Goal: Contribute content: Add original content to the website for others to see

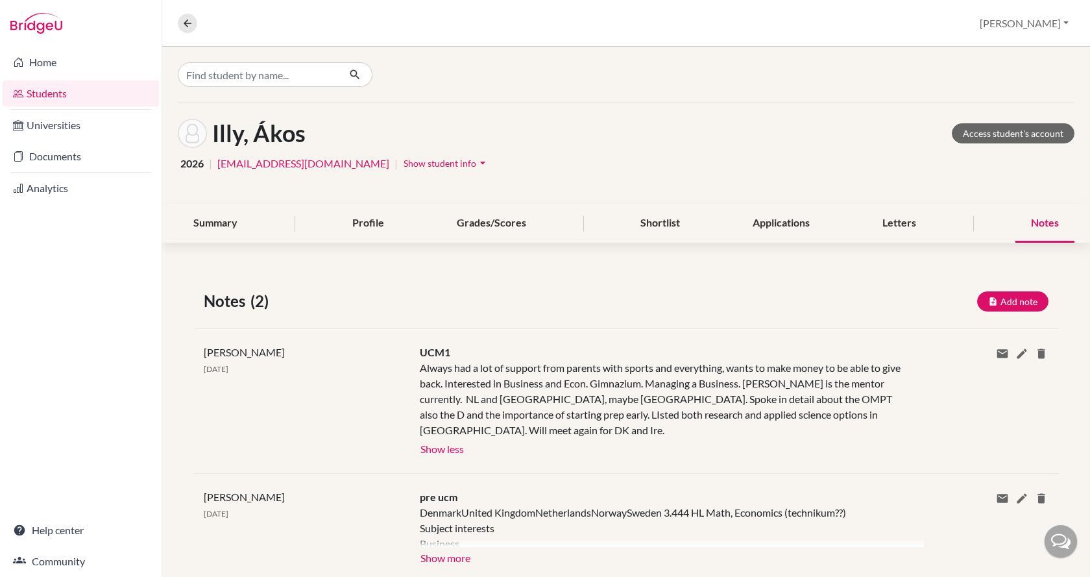
scroll to position [1, 0]
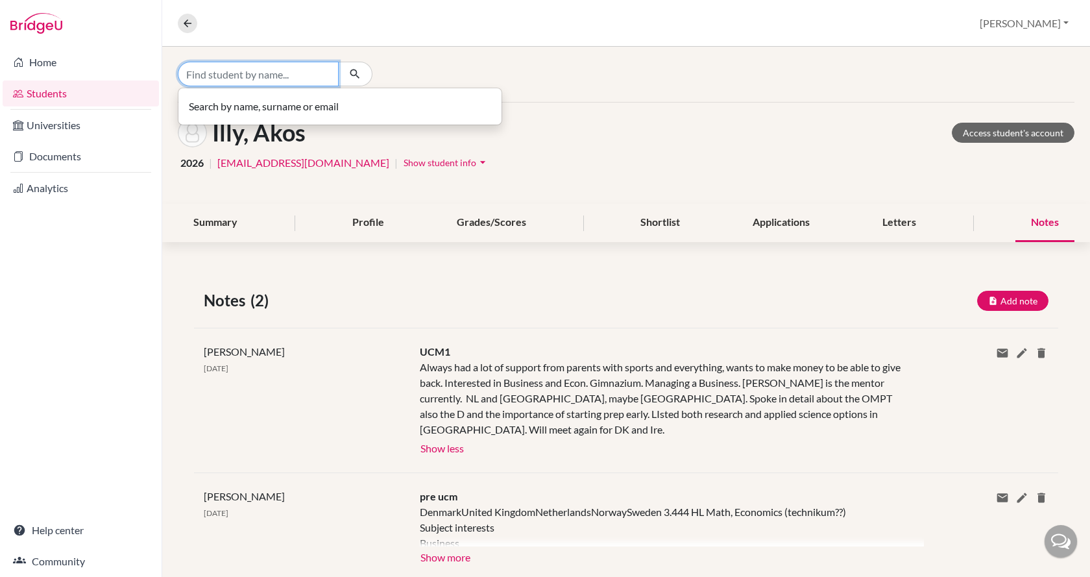
click at [240, 68] on input "Find student by name..." at bounding box center [258, 74] width 161 height 25
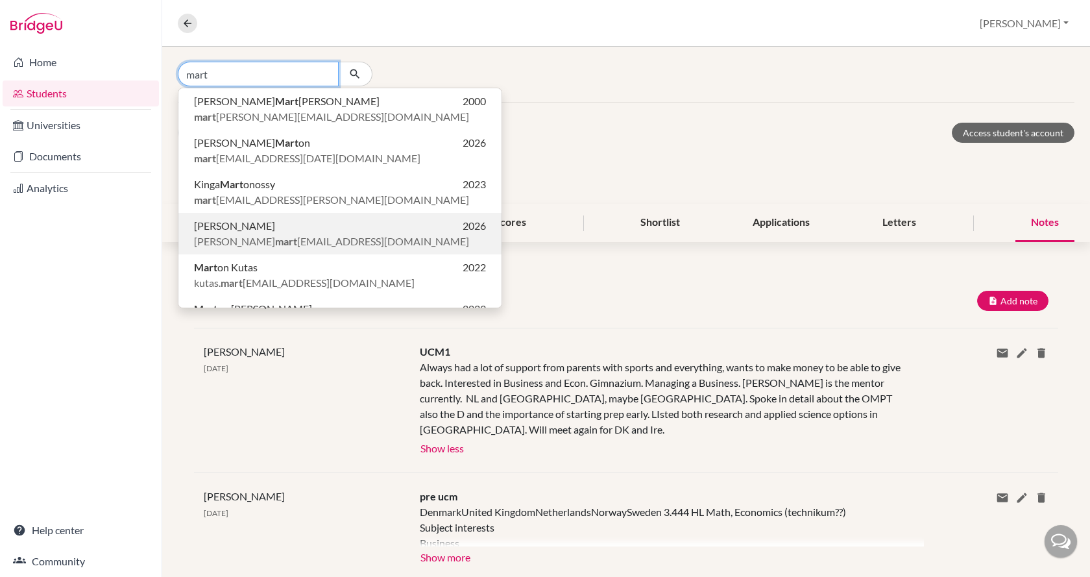
type input "mart"
click at [237, 222] on span "[PERSON_NAME]" at bounding box center [234, 226] width 81 height 16
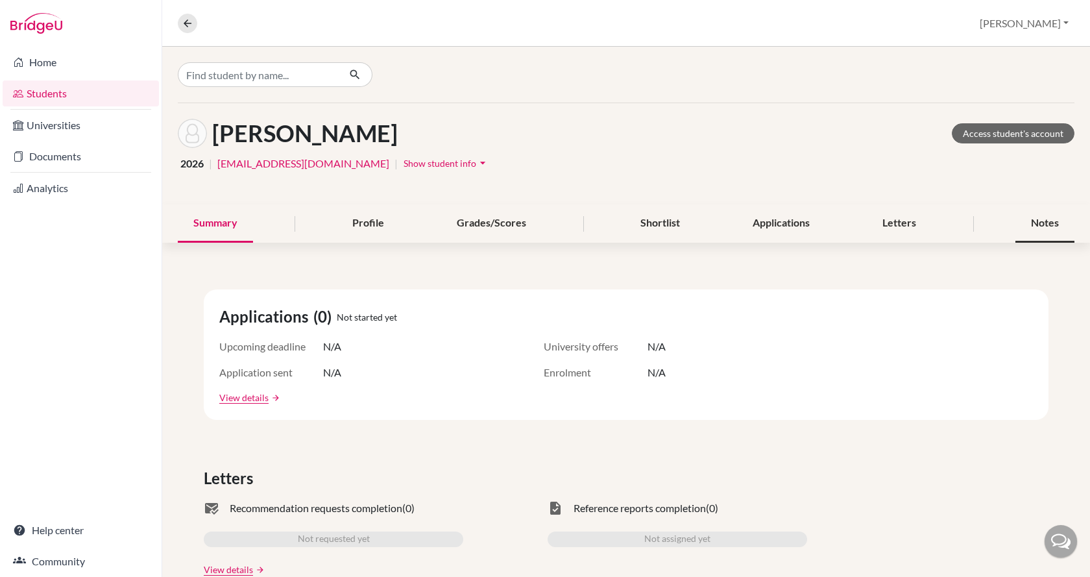
click at [1022, 219] on div "Notes" at bounding box center [1045, 223] width 59 height 38
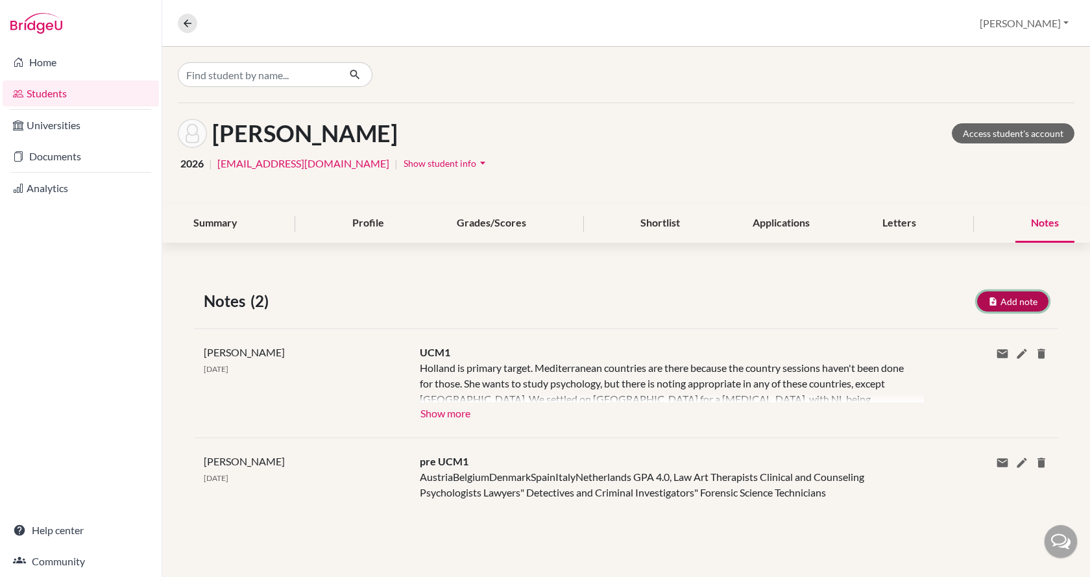
click at [1014, 307] on button "Add note" at bounding box center [1012, 301] width 71 height 20
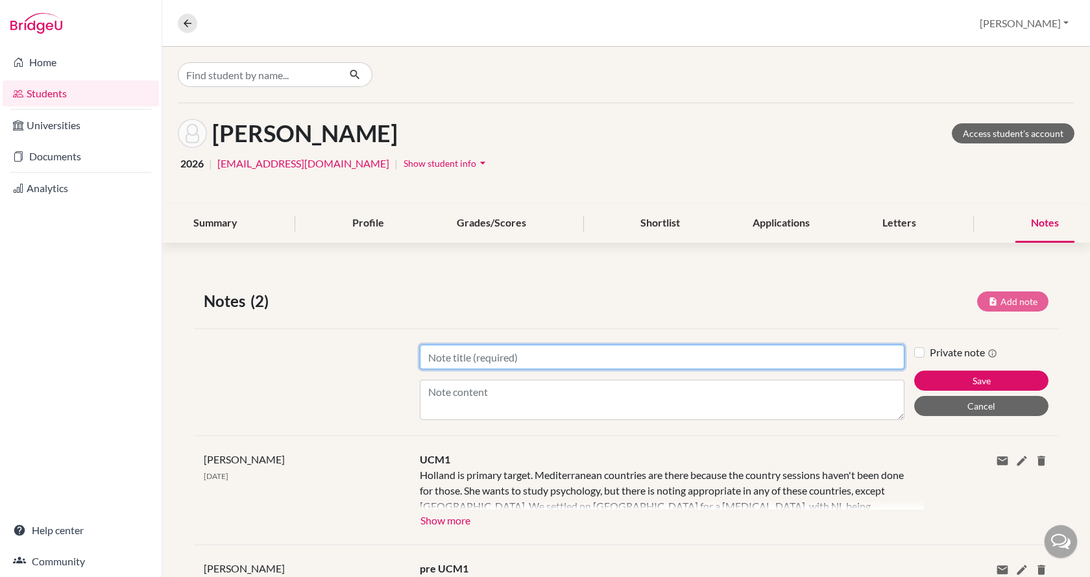
click at [647, 365] on input "Title" at bounding box center [662, 357] width 485 height 25
type input "UCM2"
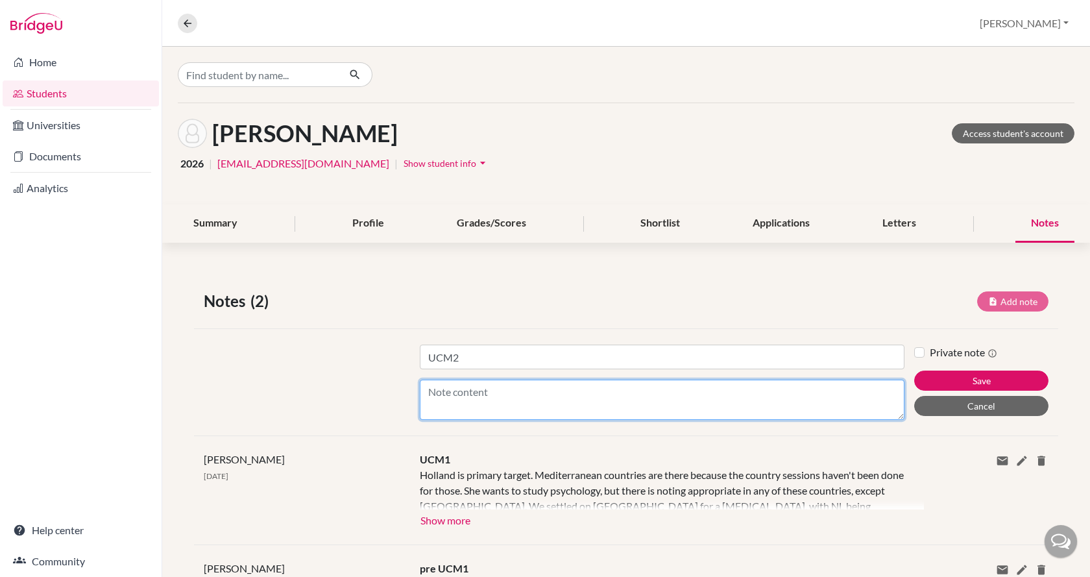
click at [513, 393] on textarea "Content" at bounding box center [662, 400] width 485 height 40
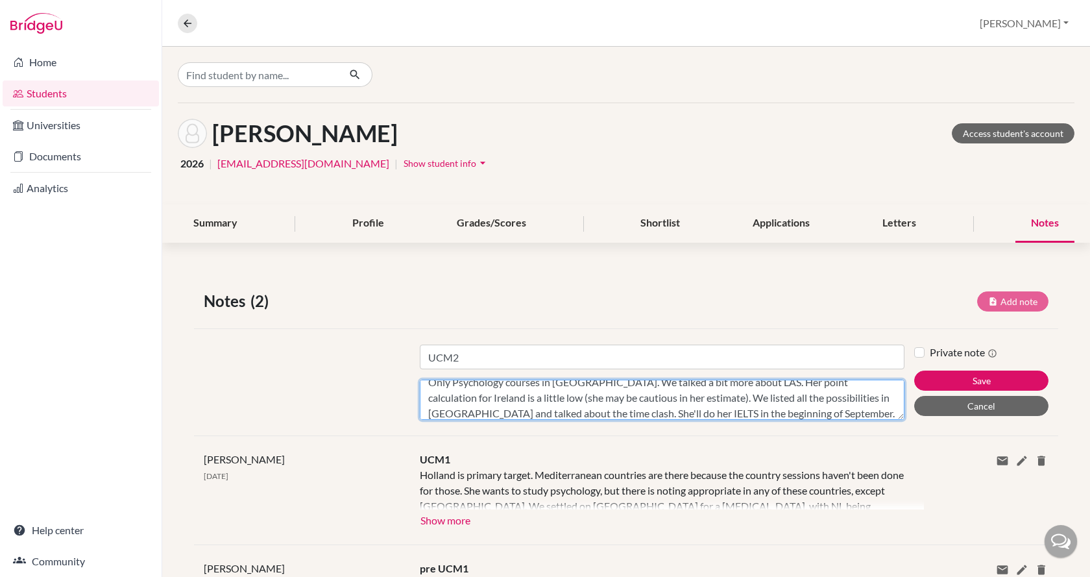
scroll to position [25, 0]
type textarea "Only Psychology courses in [GEOGRAPHIC_DATA]. We talked a bit more about LAS. H…"
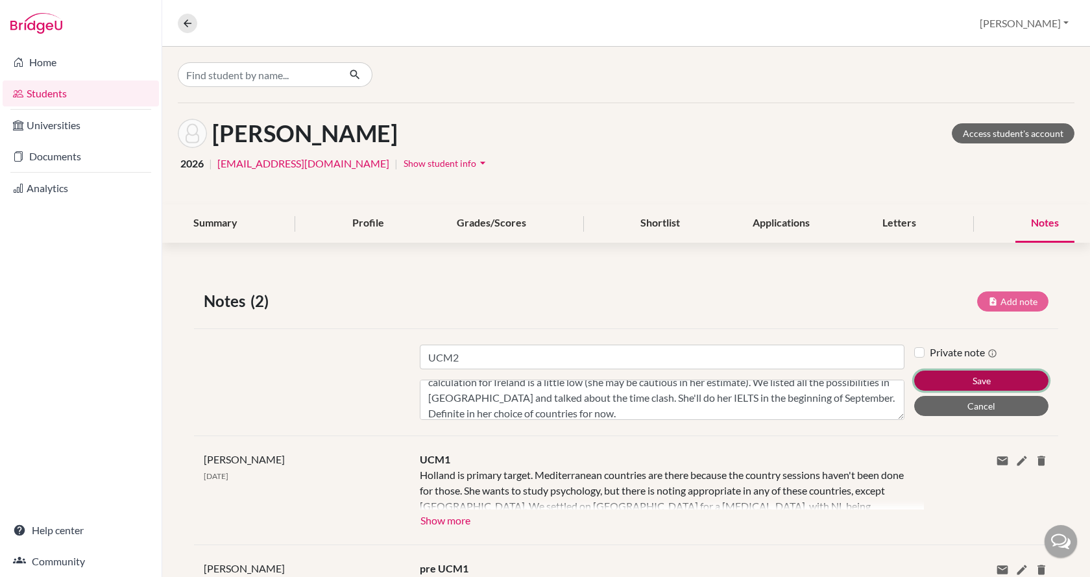
click at [932, 376] on button "Save" at bounding box center [982, 381] width 134 height 20
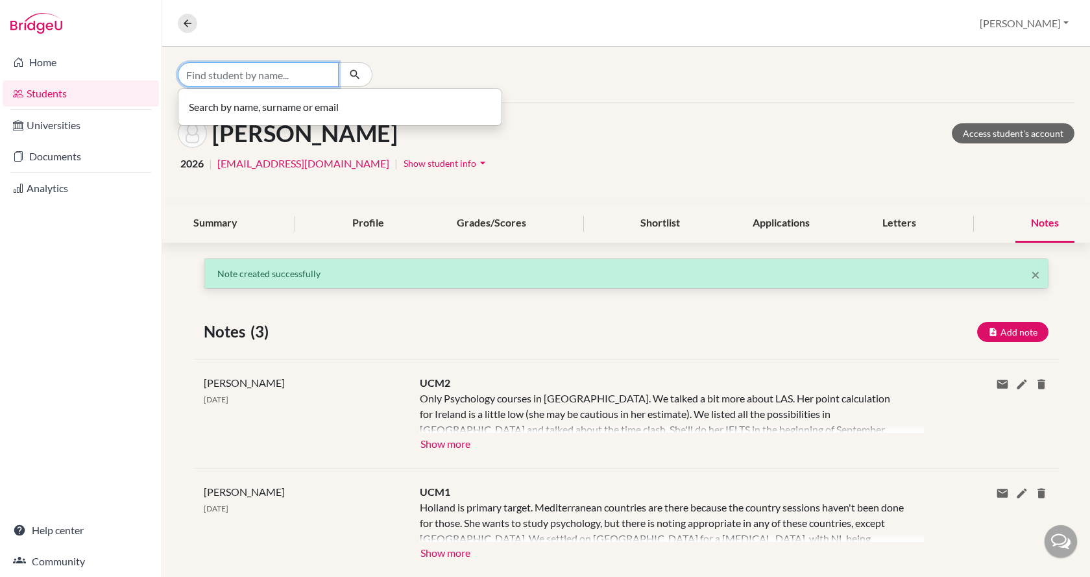
click at [289, 66] on input "Find student by name..." at bounding box center [258, 74] width 161 height 25
type input "x"
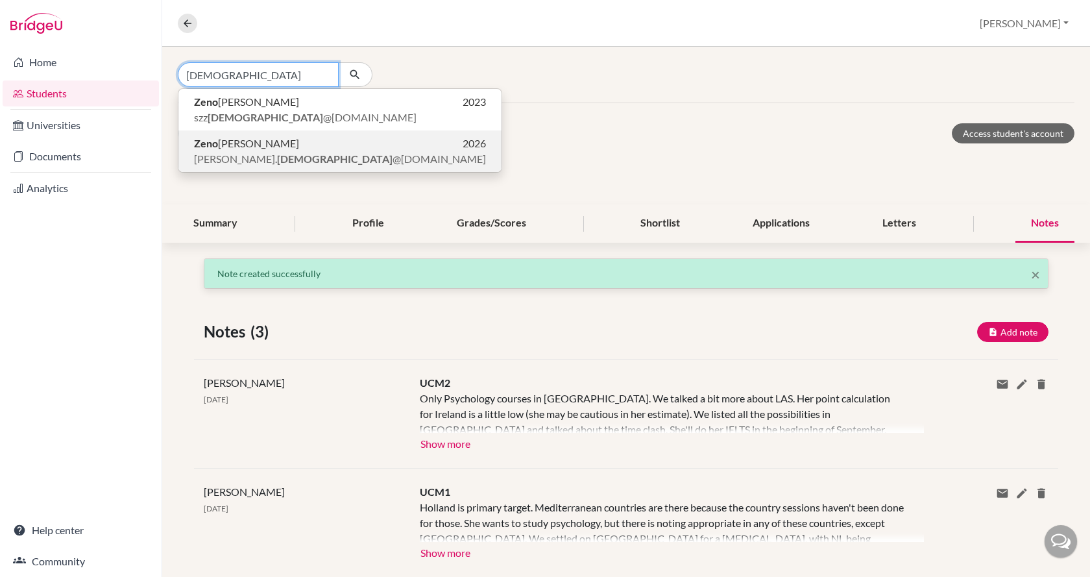
type input "[DEMOGRAPHIC_DATA]"
click at [289, 143] on p "[PERSON_NAME] 2026" at bounding box center [340, 144] width 292 height 16
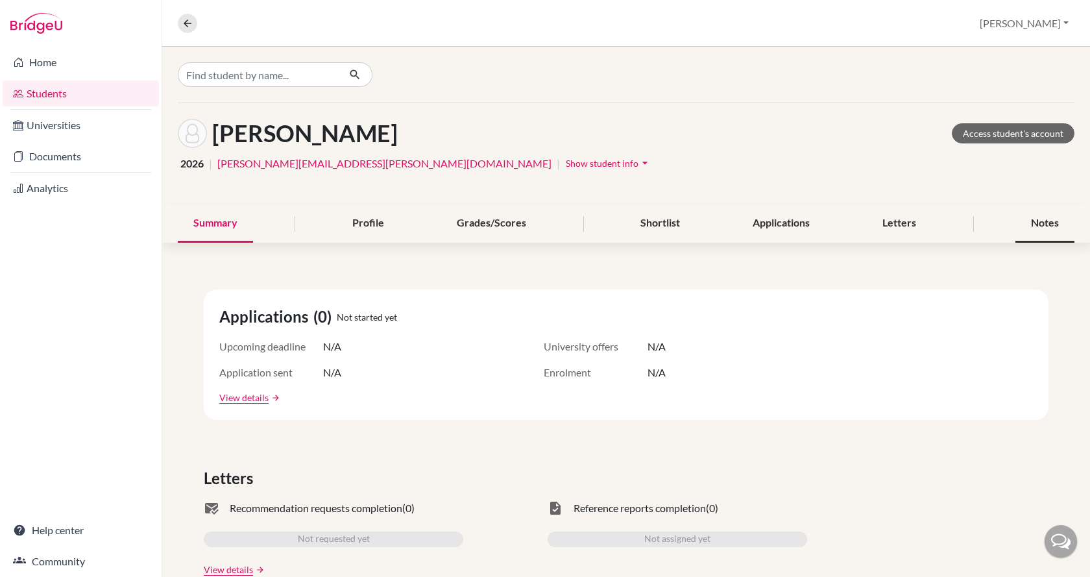
click at [1031, 225] on div "Notes" at bounding box center [1045, 223] width 59 height 38
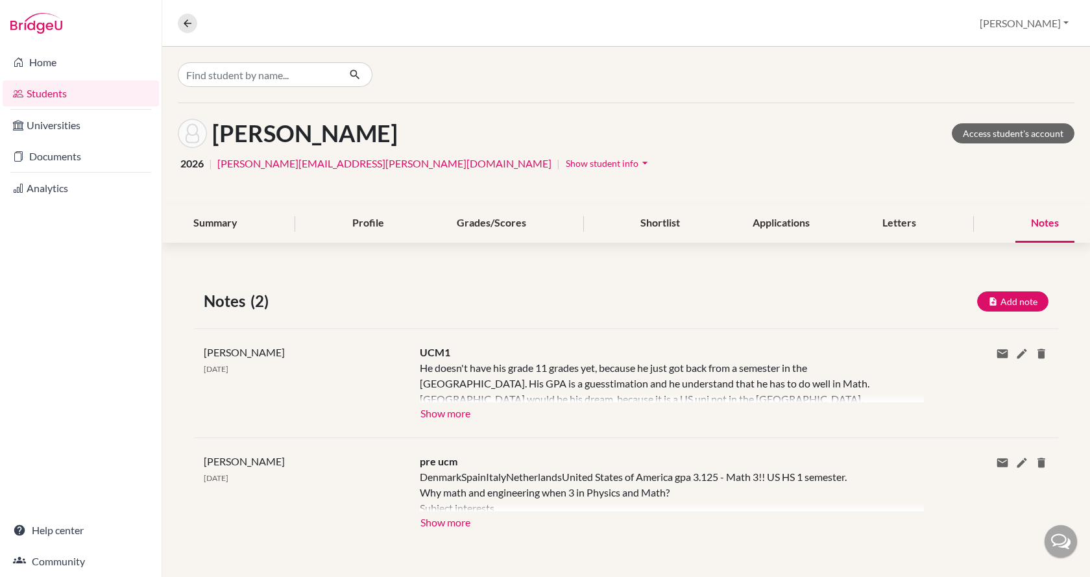
scroll to position [1, 0]
click at [424, 406] on button "Show more" at bounding box center [445, 411] width 51 height 19
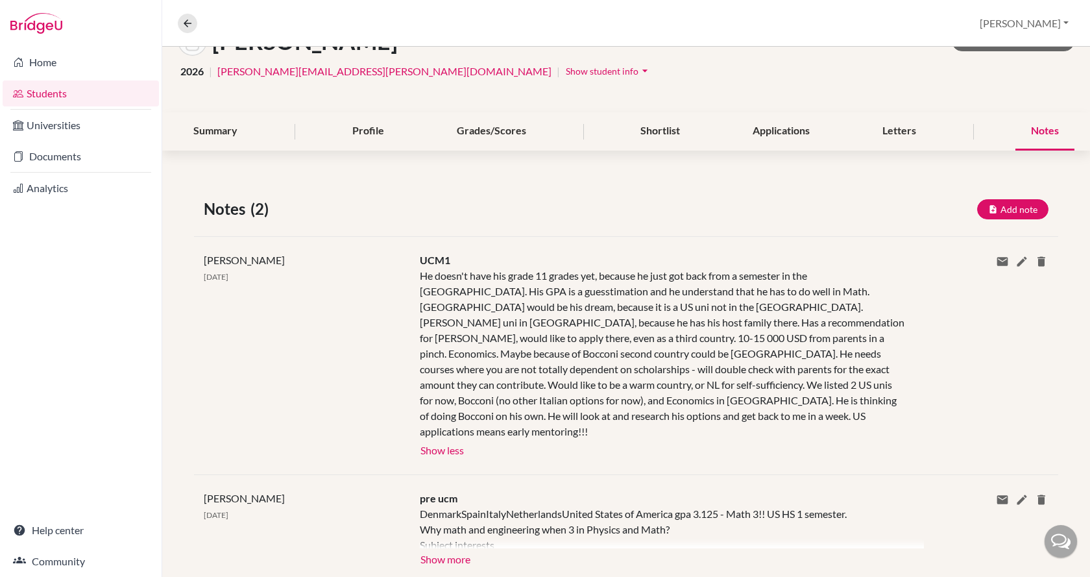
scroll to position [114, 0]
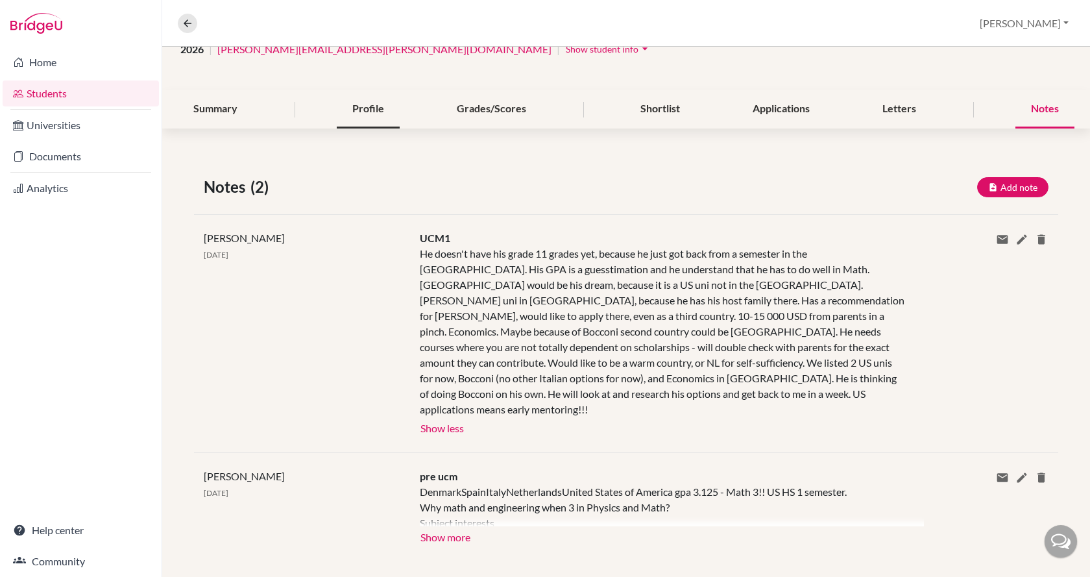
click at [351, 101] on div "Profile" at bounding box center [368, 109] width 63 height 38
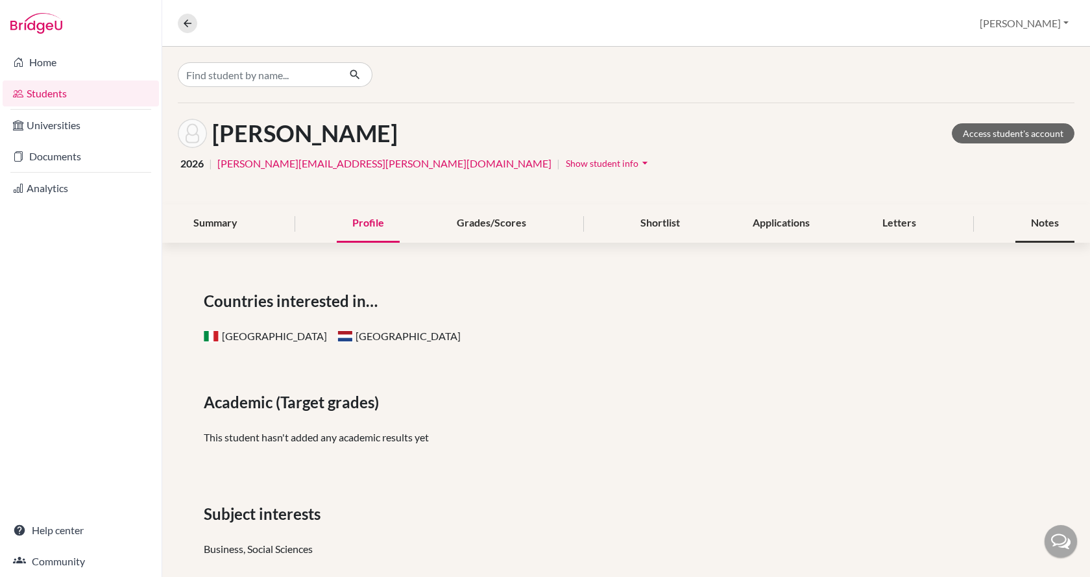
click at [1016, 223] on div "Notes" at bounding box center [1045, 223] width 59 height 38
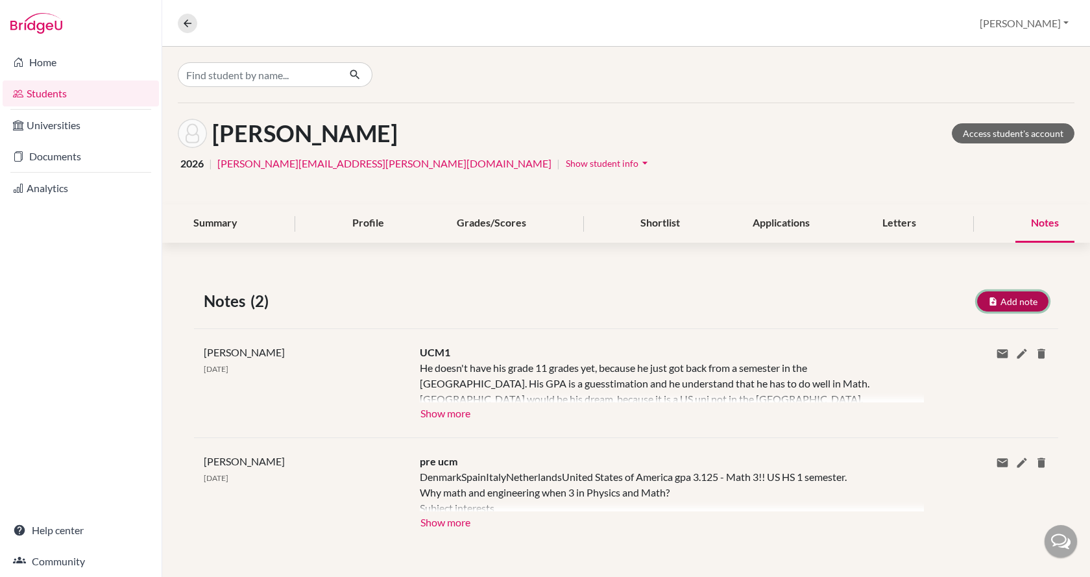
click at [1008, 303] on button "Add note" at bounding box center [1012, 301] width 71 height 20
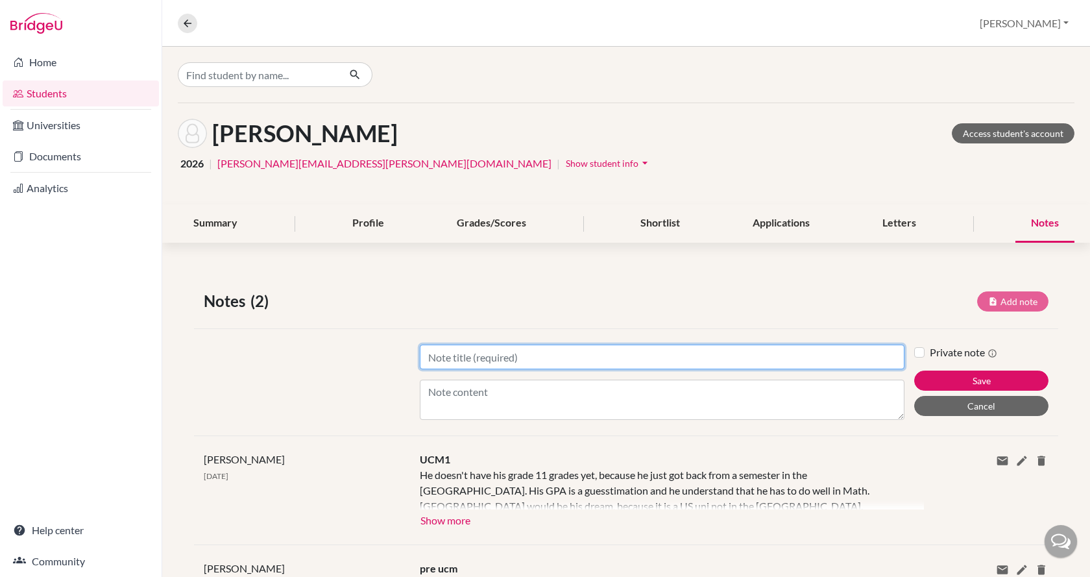
click at [706, 354] on input "Title" at bounding box center [662, 357] width 485 height 25
type input "UCM2"
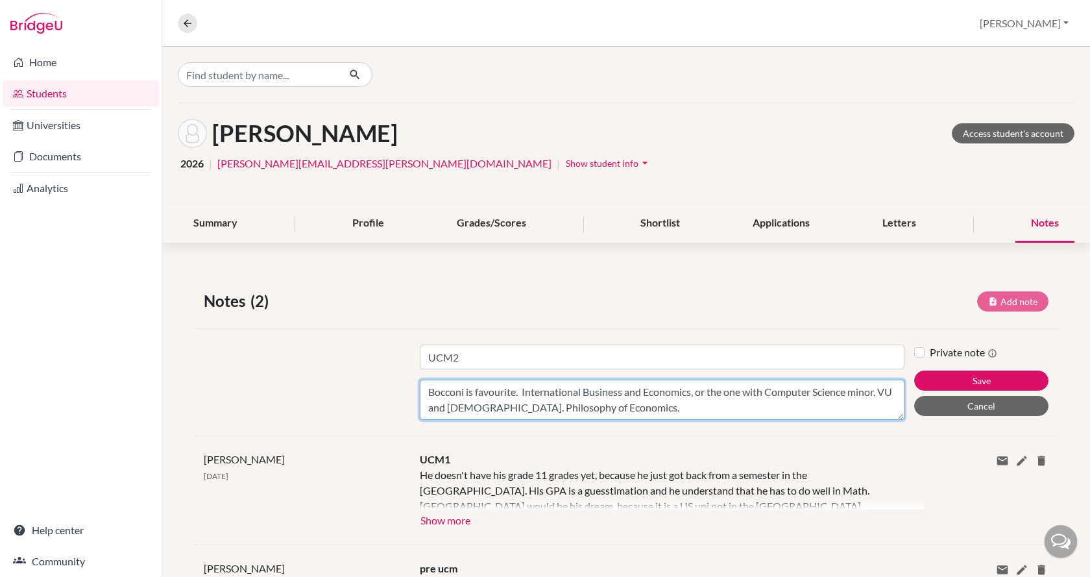
click at [659, 413] on textarea "Bocconi is favourite. International Business and Economics, or the one with Com…" at bounding box center [662, 400] width 485 height 40
type textarea "Bocconi is favourite. International Business and Economics, or the one with Com…"
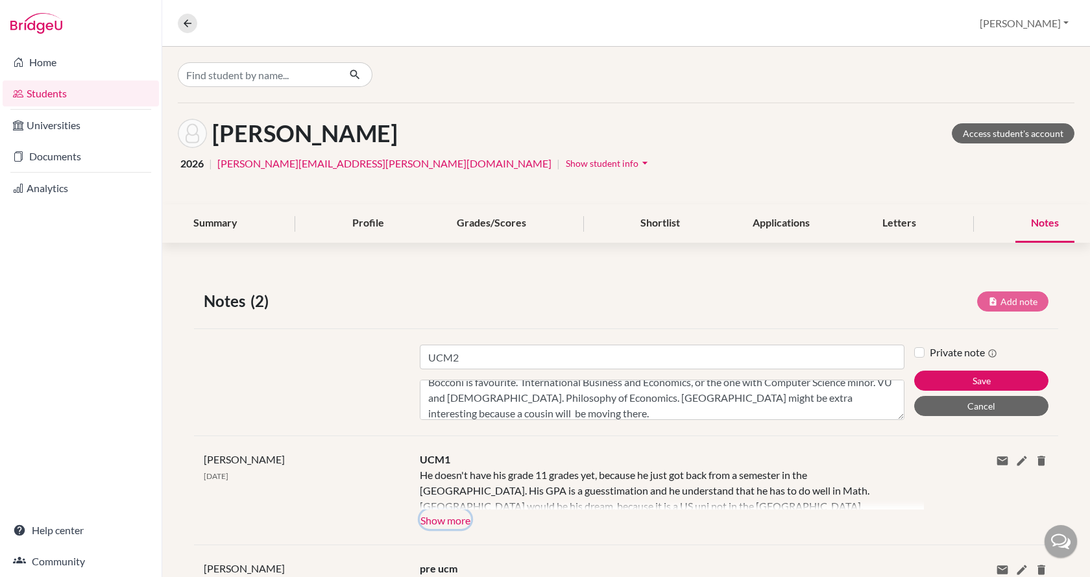
click at [460, 515] on button "Show more" at bounding box center [445, 519] width 51 height 19
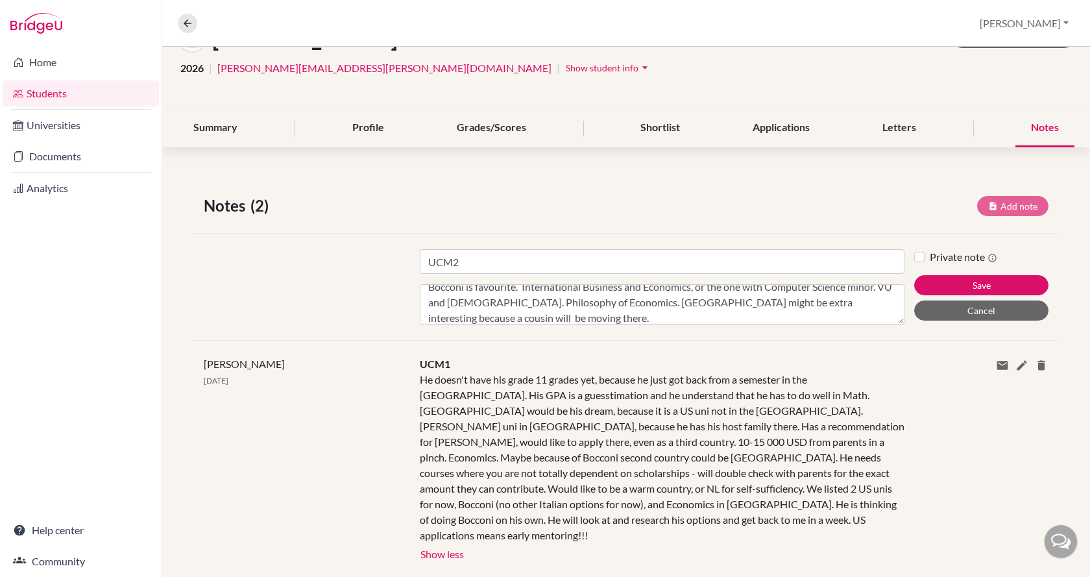
scroll to position [65, 0]
